Goal: Information Seeking & Learning: Learn about a topic

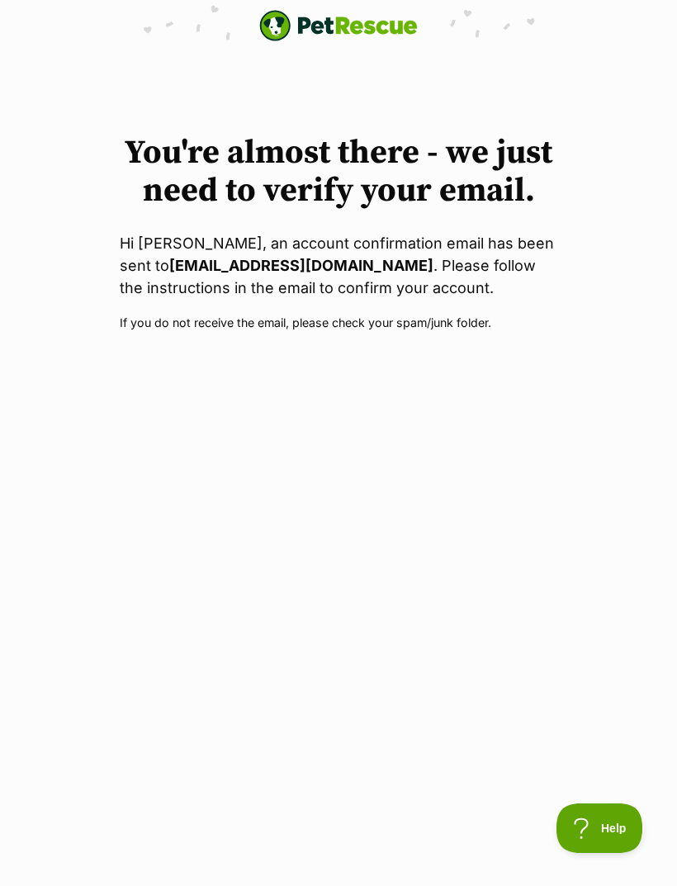
click at [191, 264] on strong "charlim2015@icloud.com" at bounding box center [301, 265] width 264 height 17
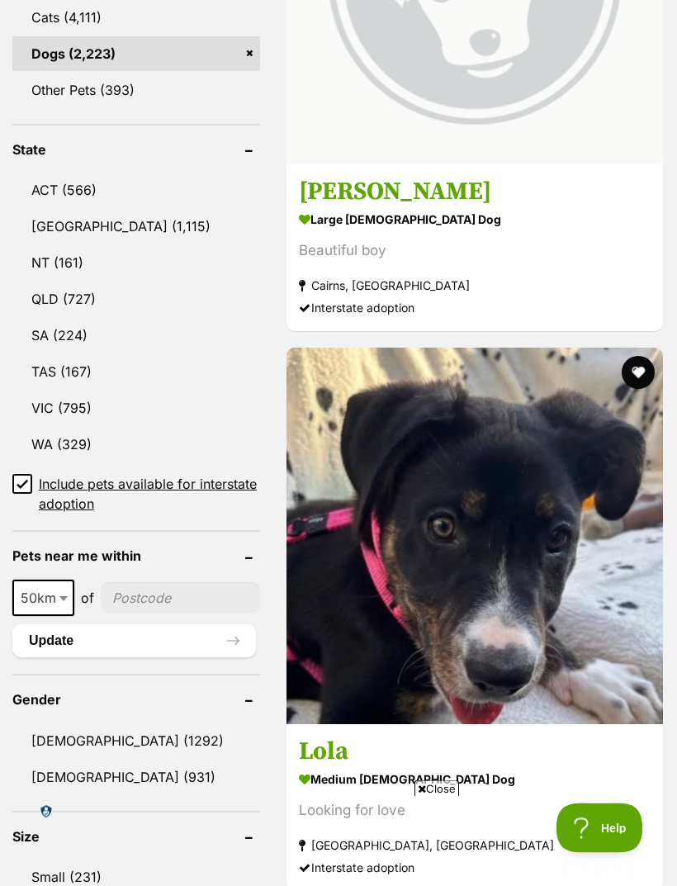
scroll to position [913, 0]
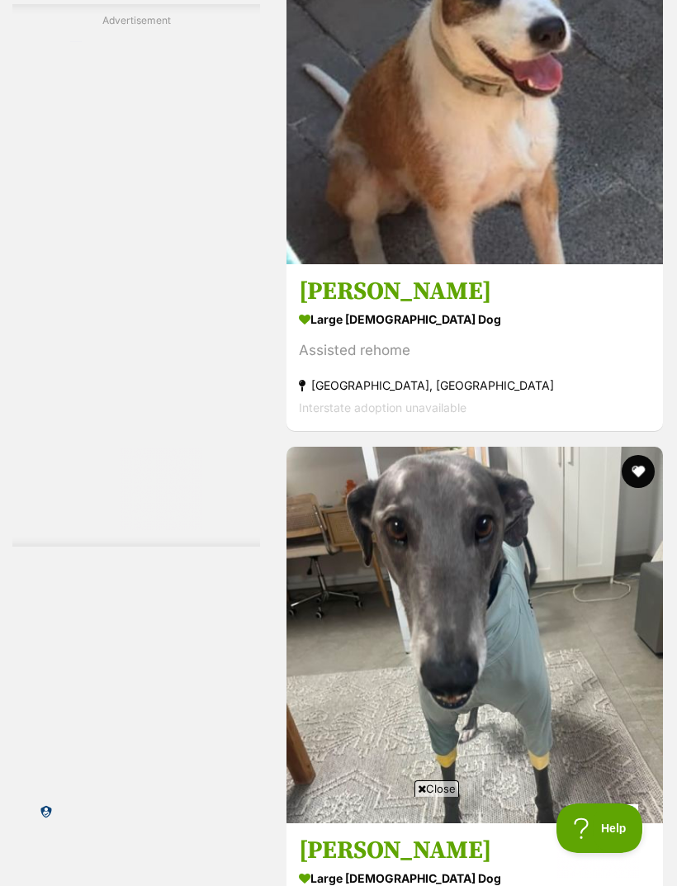
scroll to position [4491, 0]
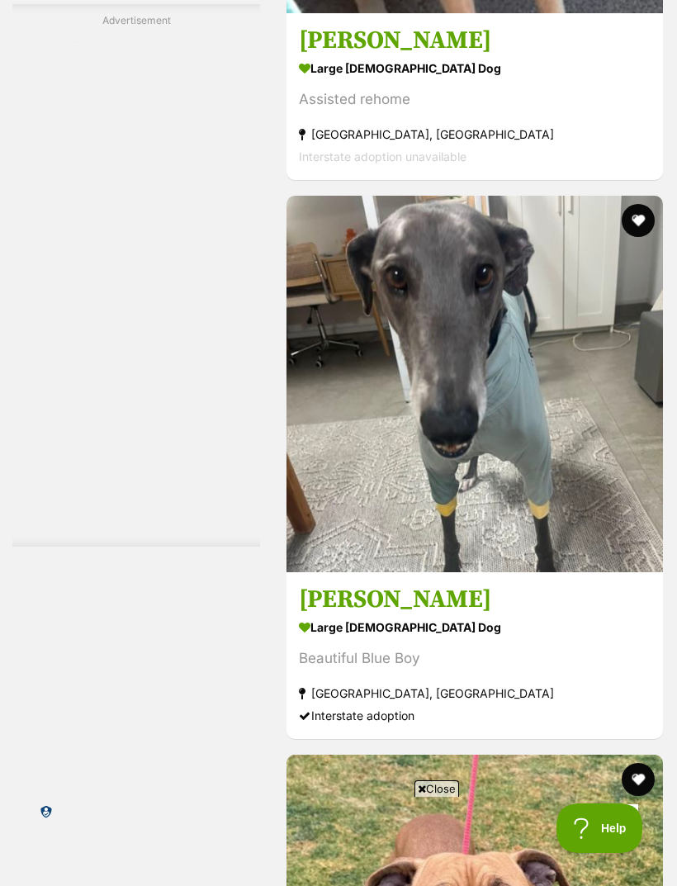
click at [443, 797] on span "Close" at bounding box center [437, 789] width 45 height 17
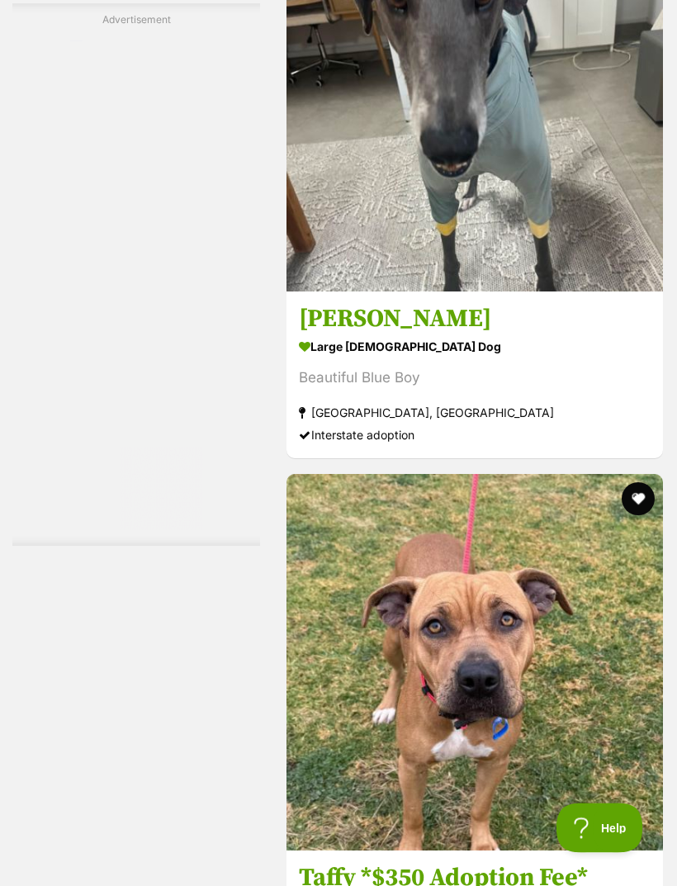
scroll to position [4987, 0]
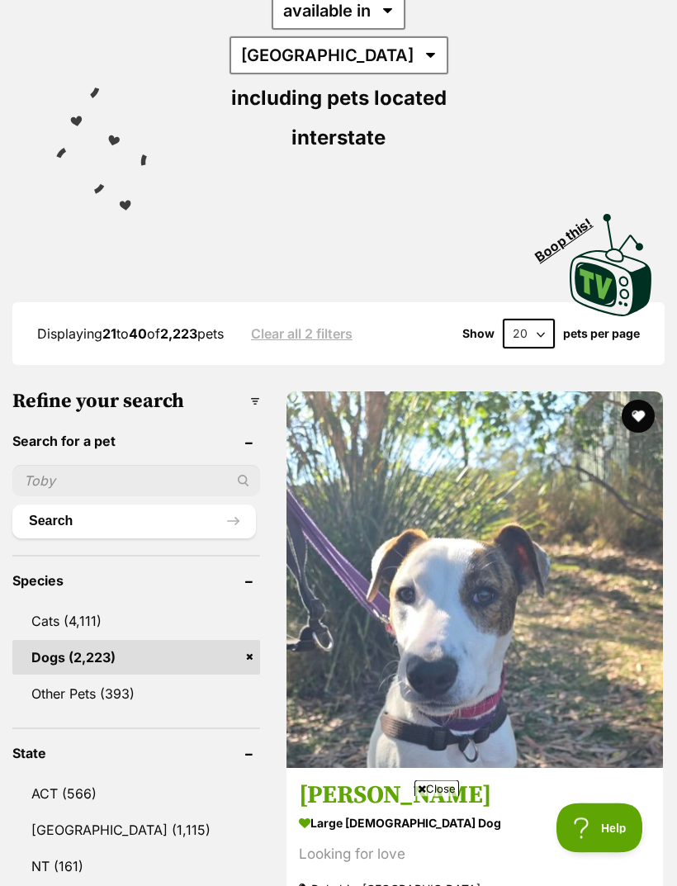
scroll to position [311, 0]
click at [567, 327] on label "pets per page" at bounding box center [601, 333] width 77 height 13
click at [555, 319] on select "20 40 60" at bounding box center [529, 334] width 52 height 30
click at [545, 319] on select "20 40 60" at bounding box center [529, 334] width 52 height 30
select select "60"
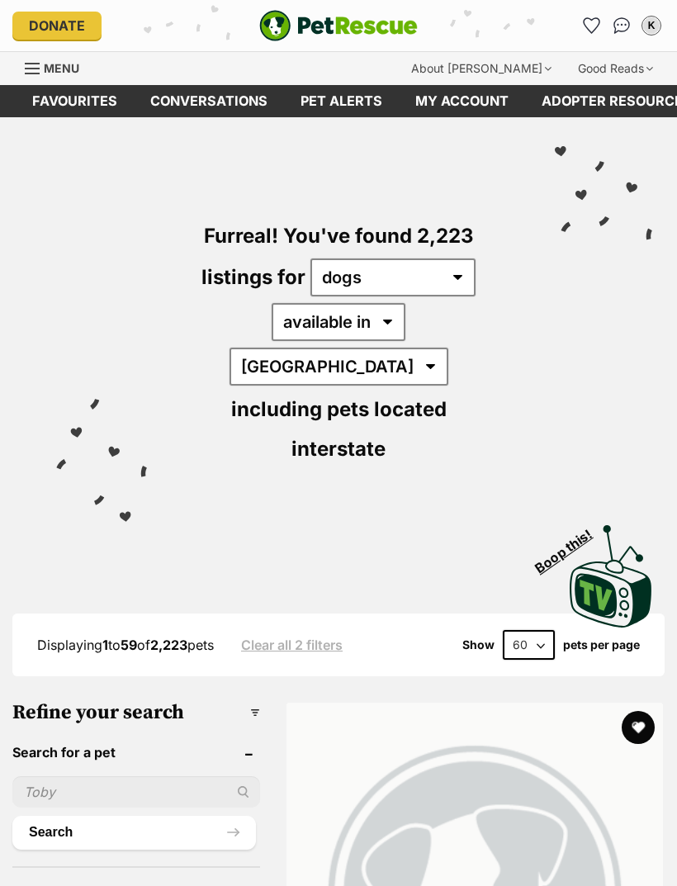
click at [532, 630] on select "20 40 60" at bounding box center [529, 645] width 52 height 30
select select "40"
